Goal: Entertainment & Leisure: Browse casually

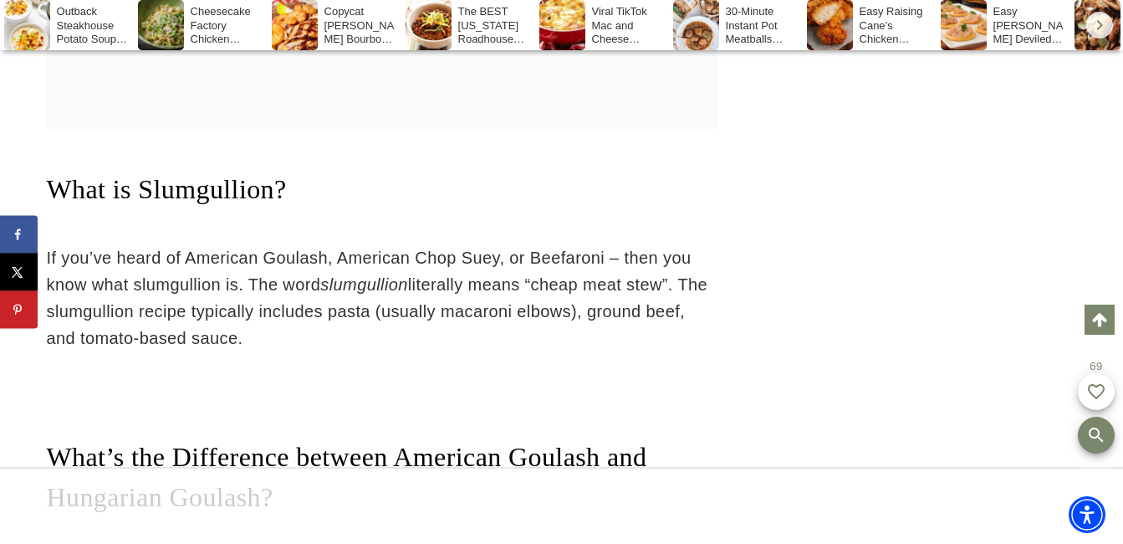
click at [497, 25] on div "The BEST [US_STATE] Roadhouse Chili (Copycat Recipe)" at bounding box center [471, 25] width 130 height 50
click at [496, 25] on div "The BEST [US_STATE] Roadhouse Chili (Copycat Recipe)" at bounding box center [471, 25] width 130 height 50
click at [428, 18] on div "Image for The BEST Texas Roadhouse Chili (Copycat Recipe)" at bounding box center [429, 25] width 46 height 50
click at [494, 15] on div "The BEST [US_STATE] Roadhouse Chili (Copycat Recipe)" at bounding box center [471, 25] width 130 height 50
